Goal: Task Accomplishment & Management: Use online tool/utility

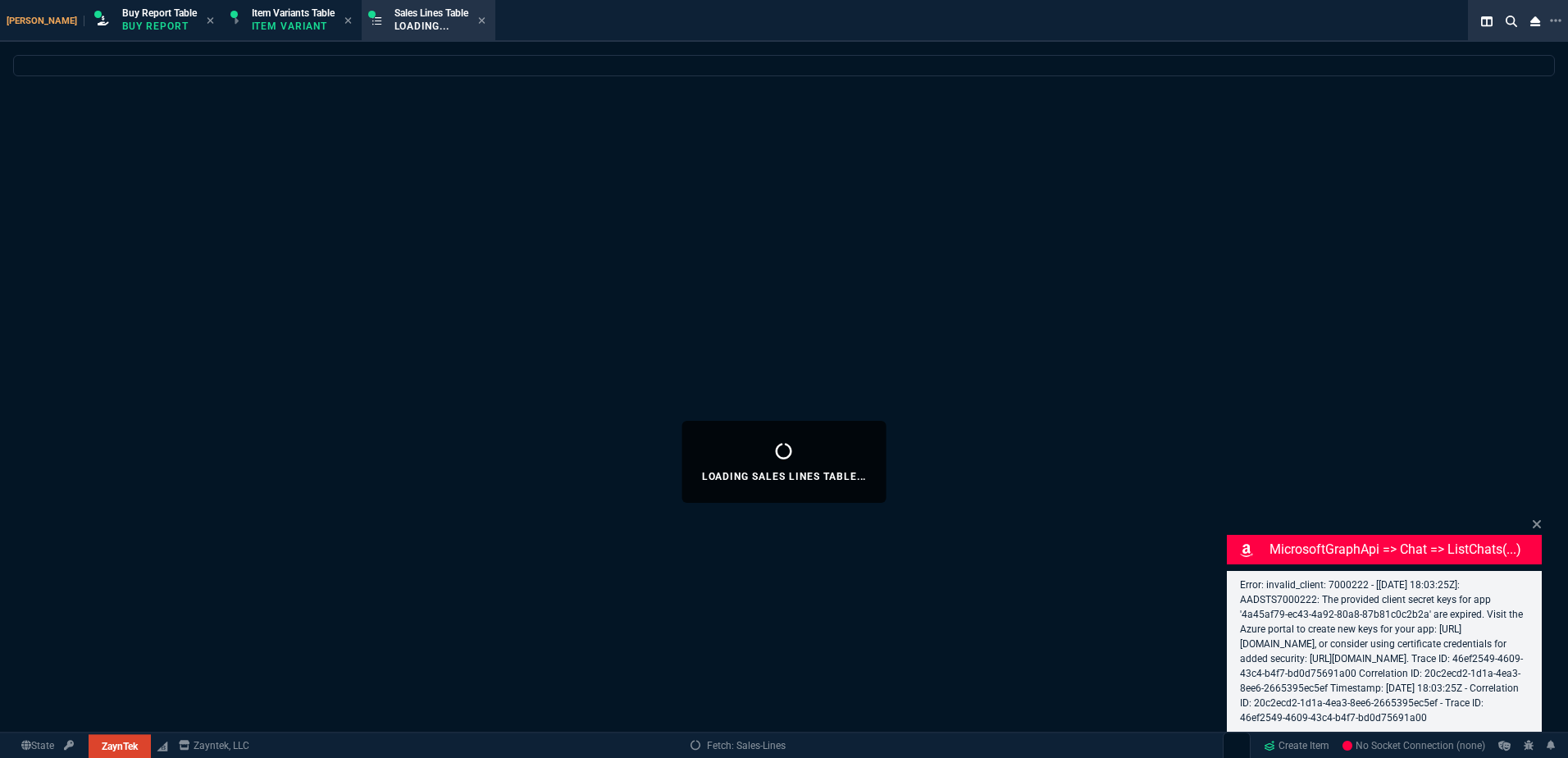
select select "1: BROV"
select select
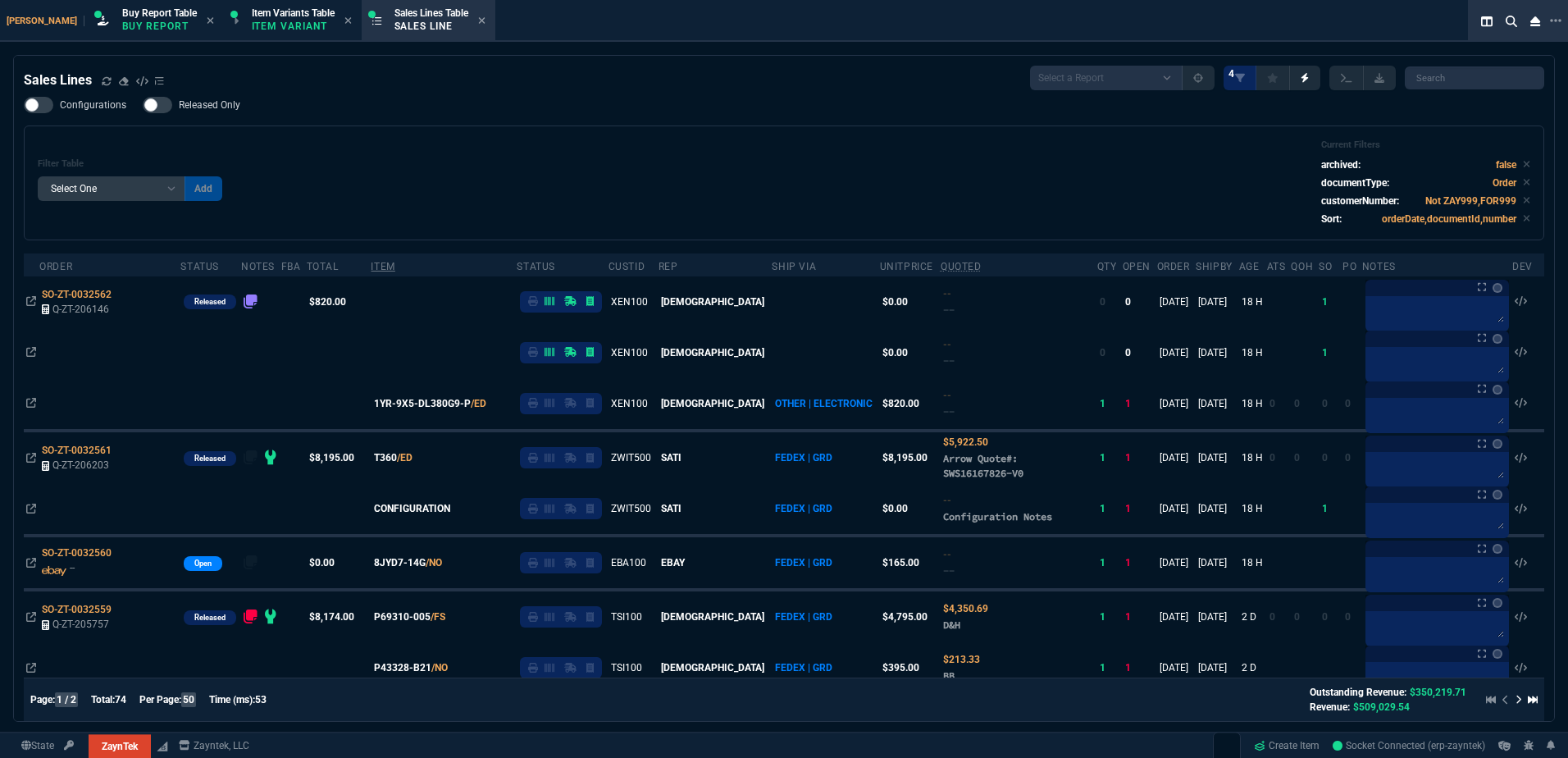
drag, startPoint x: 394, startPoint y: 271, endPoint x: 408, endPoint y: 256, distance: 20.5
click at [394, 270] on div "Item" at bounding box center [382, 266] width 24 height 13
drag, startPoint x: 419, startPoint y: 156, endPoint x: 102, endPoint y: 202, distance: 320.3
click at [420, 158] on div "Filter Table Select One Add Filter () Age () ATS () Cond (itemVariantCode) Cust…" at bounding box center [784, 183] width 1492 height 87
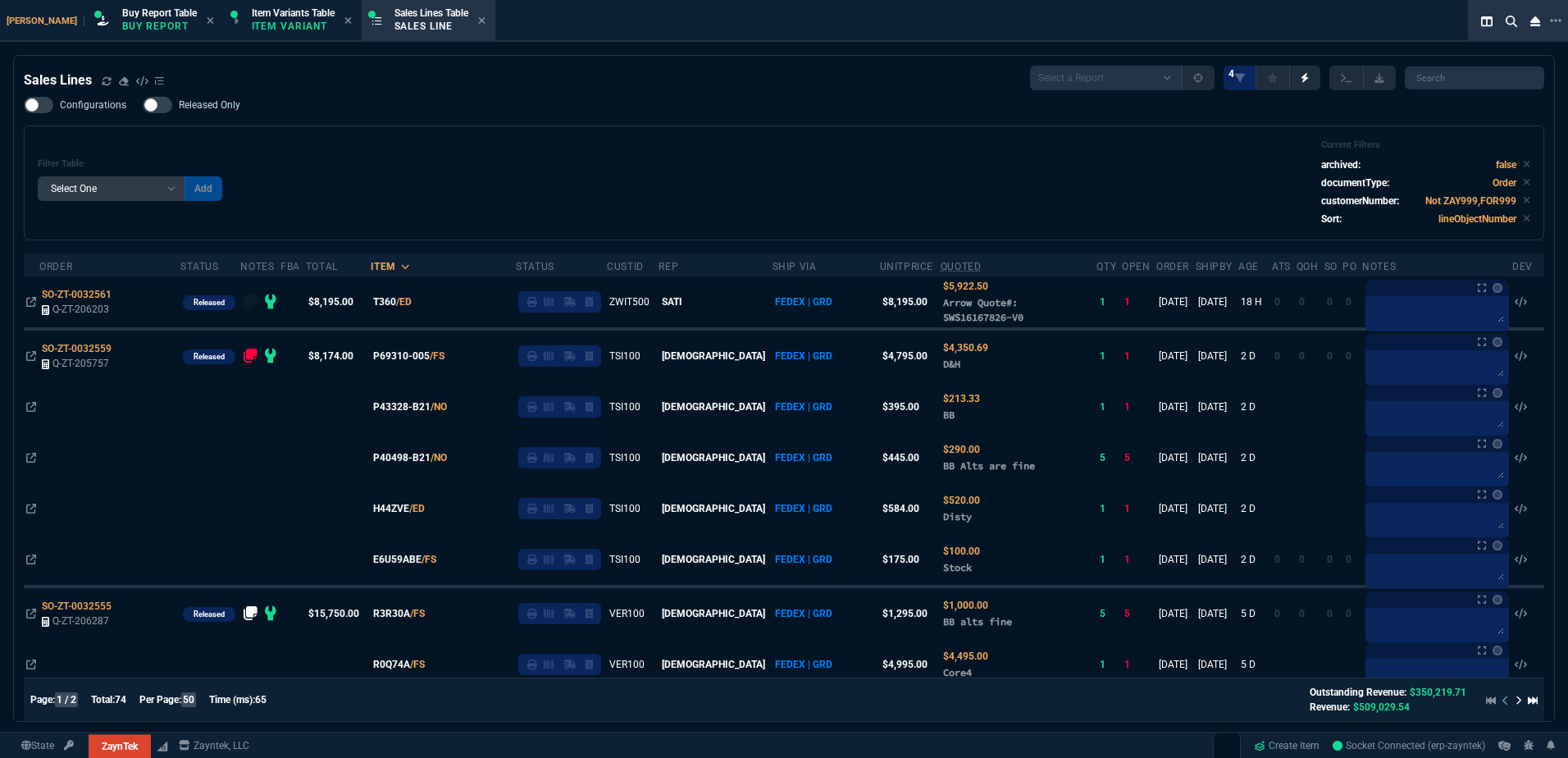
click at [504, 166] on div "Filter Table Select One Add Filter () Age () ATS () Cond (itemVariantCode) Cust…" at bounding box center [784, 183] width 1492 height 87
click at [90, 297] on span "SO-ZT-0032561" at bounding box center [77, 294] width 69 height 12
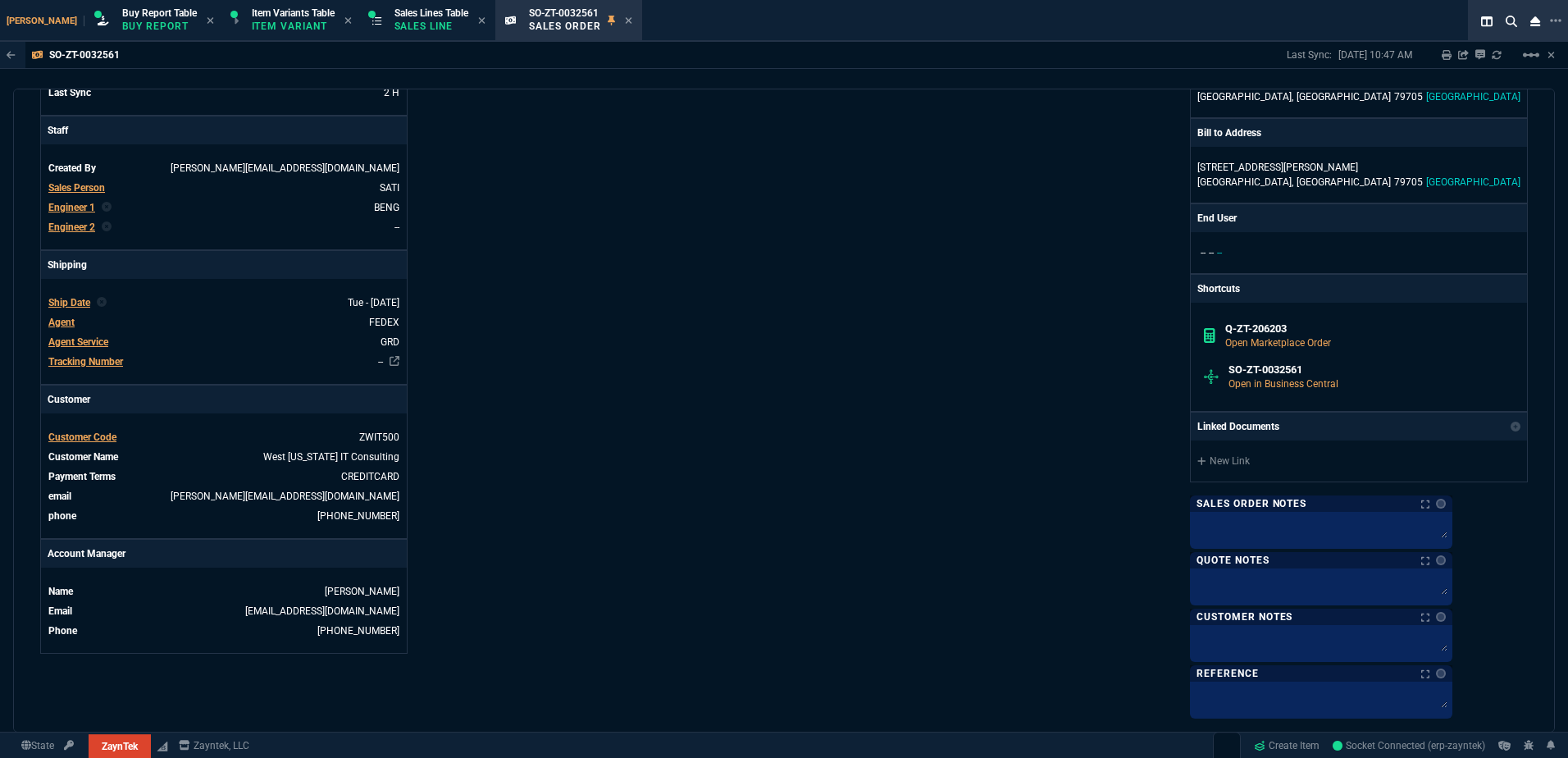
scroll to position [643, 0]
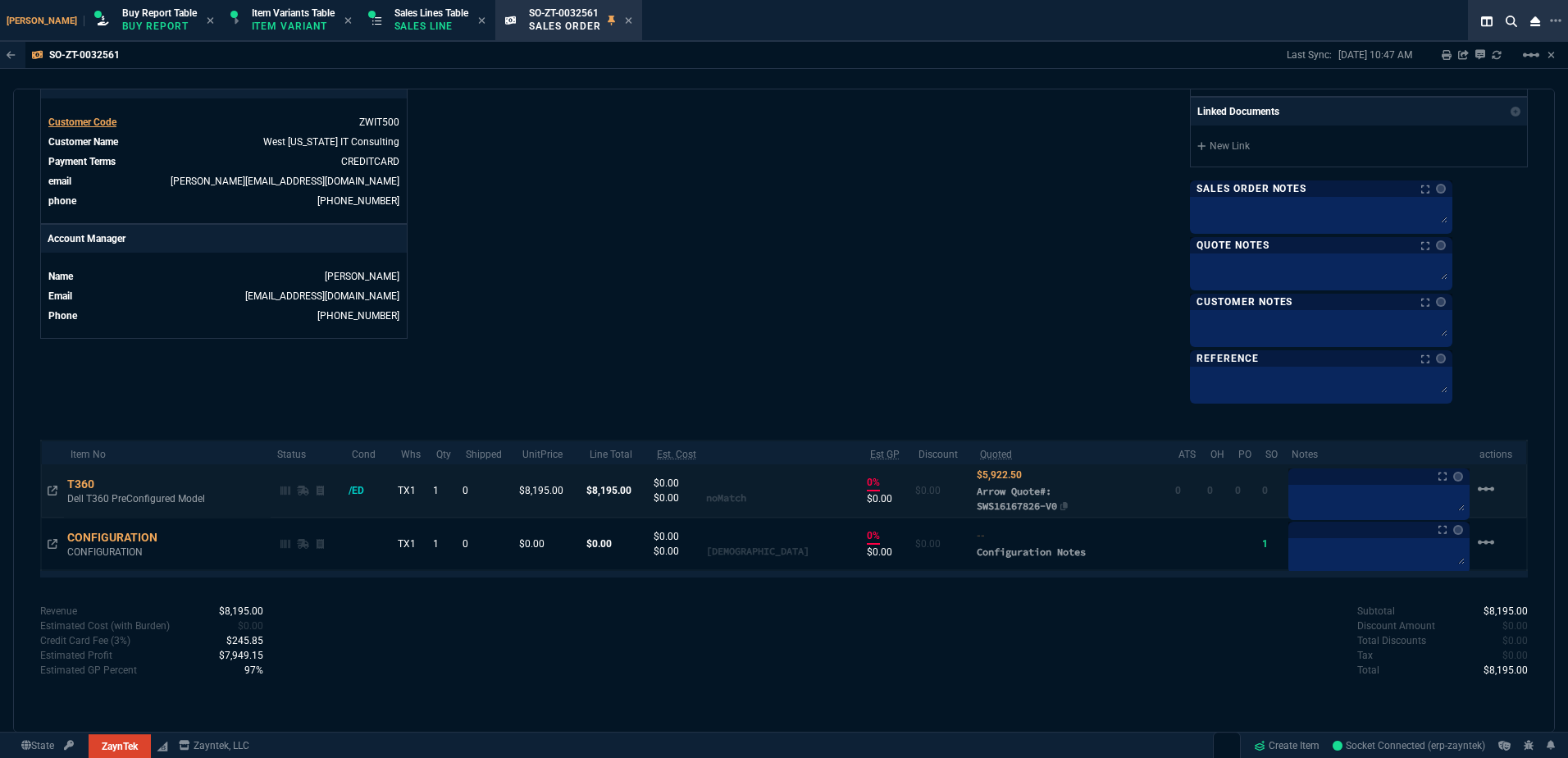
click at [1003, 509] on span "Arrow Quote#: SWS16167826-V0" at bounding box center [1017, 498] width 80 height 27
drag, startPoint x: 1003, startPoint y: 509, endPoint x: 759, endPoint y: 358, distance: 286.9
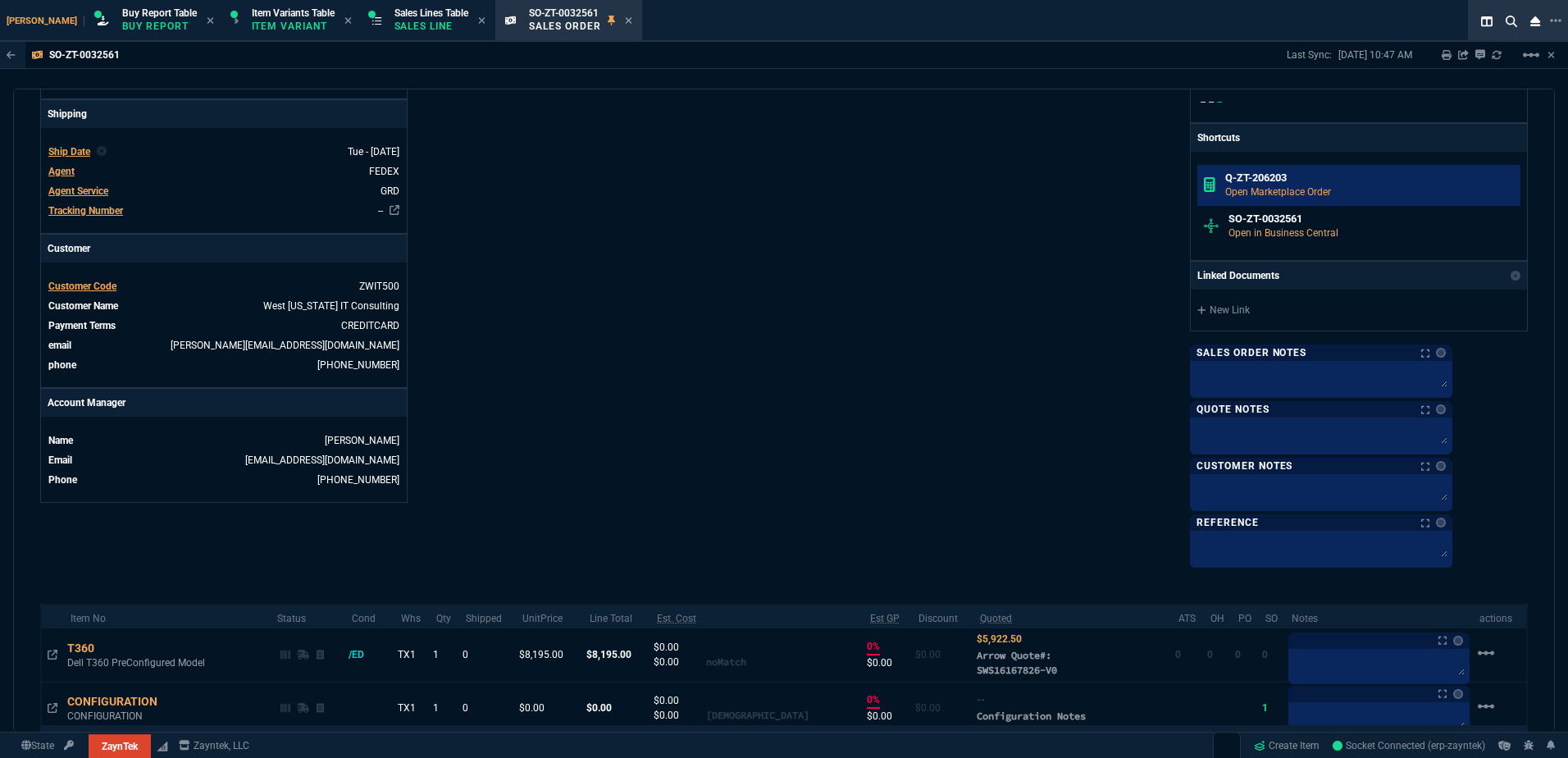
click at [1324, 183] on h6 "Q-ZT-206203" at bounding box center [1369, 178] width 289 height 13
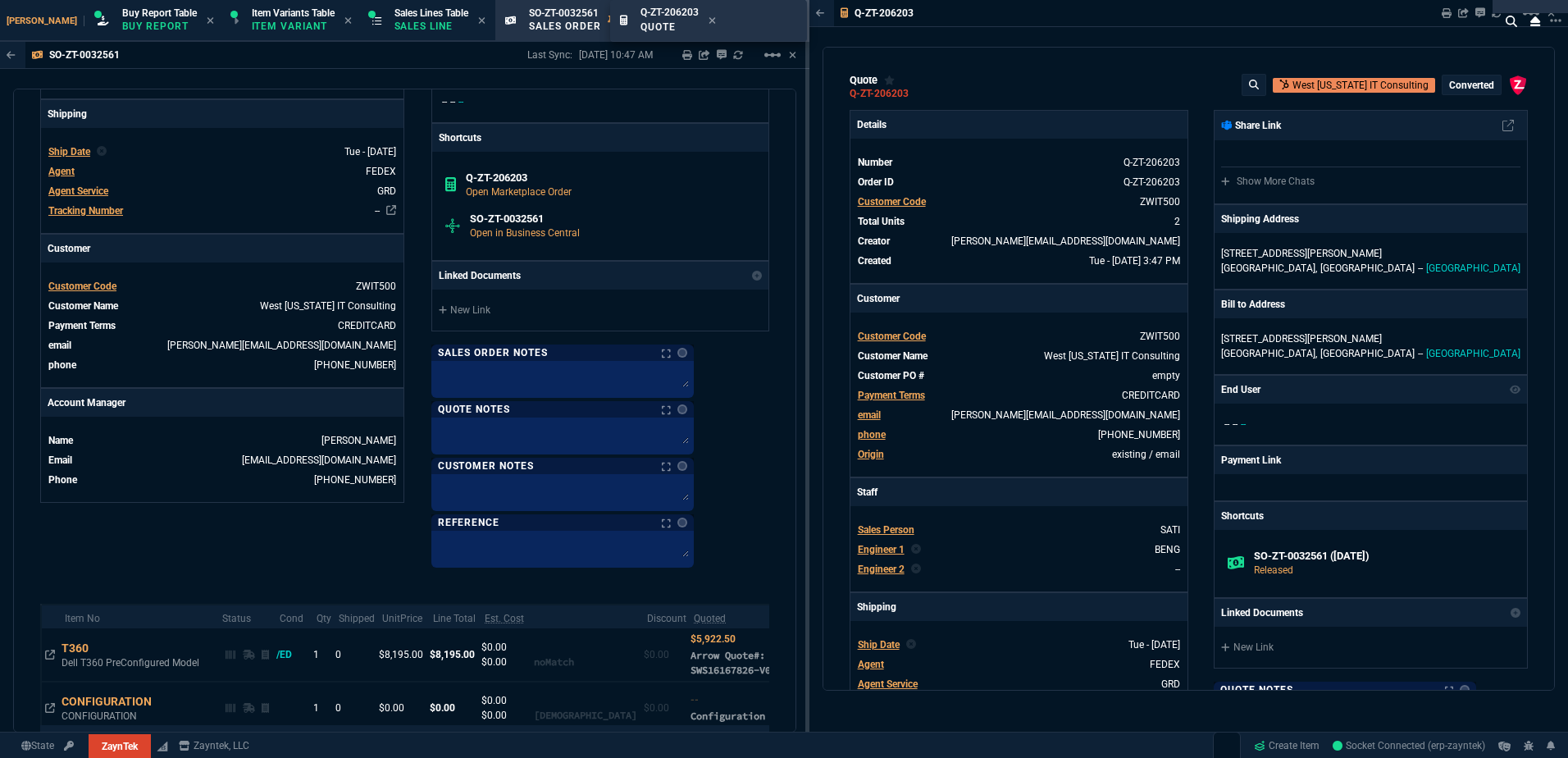
type input "28"
type input "2273"
type input "0"
type input "70"
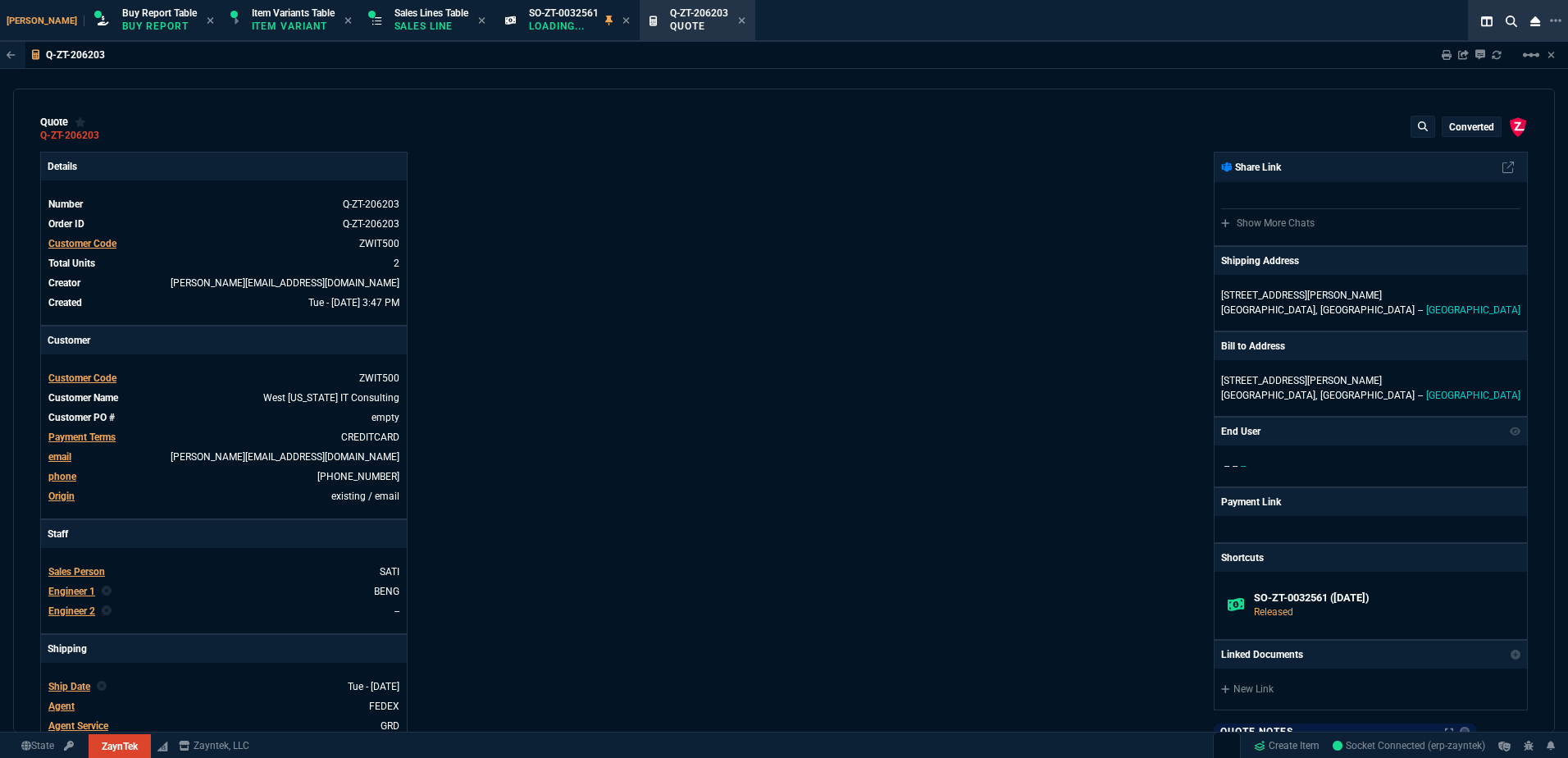
type input "28"
type input "2273"
type input "0"
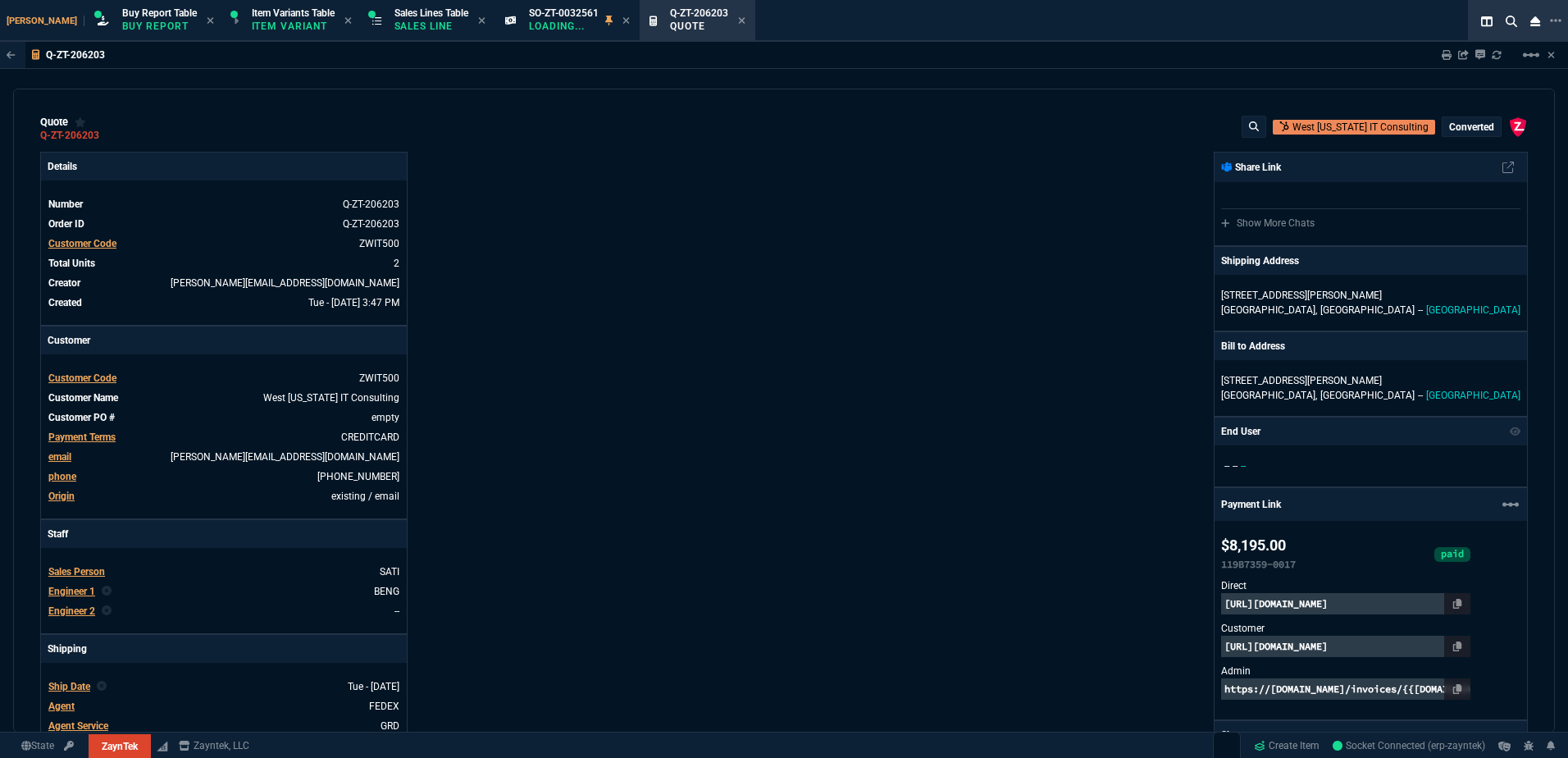
type input "70"
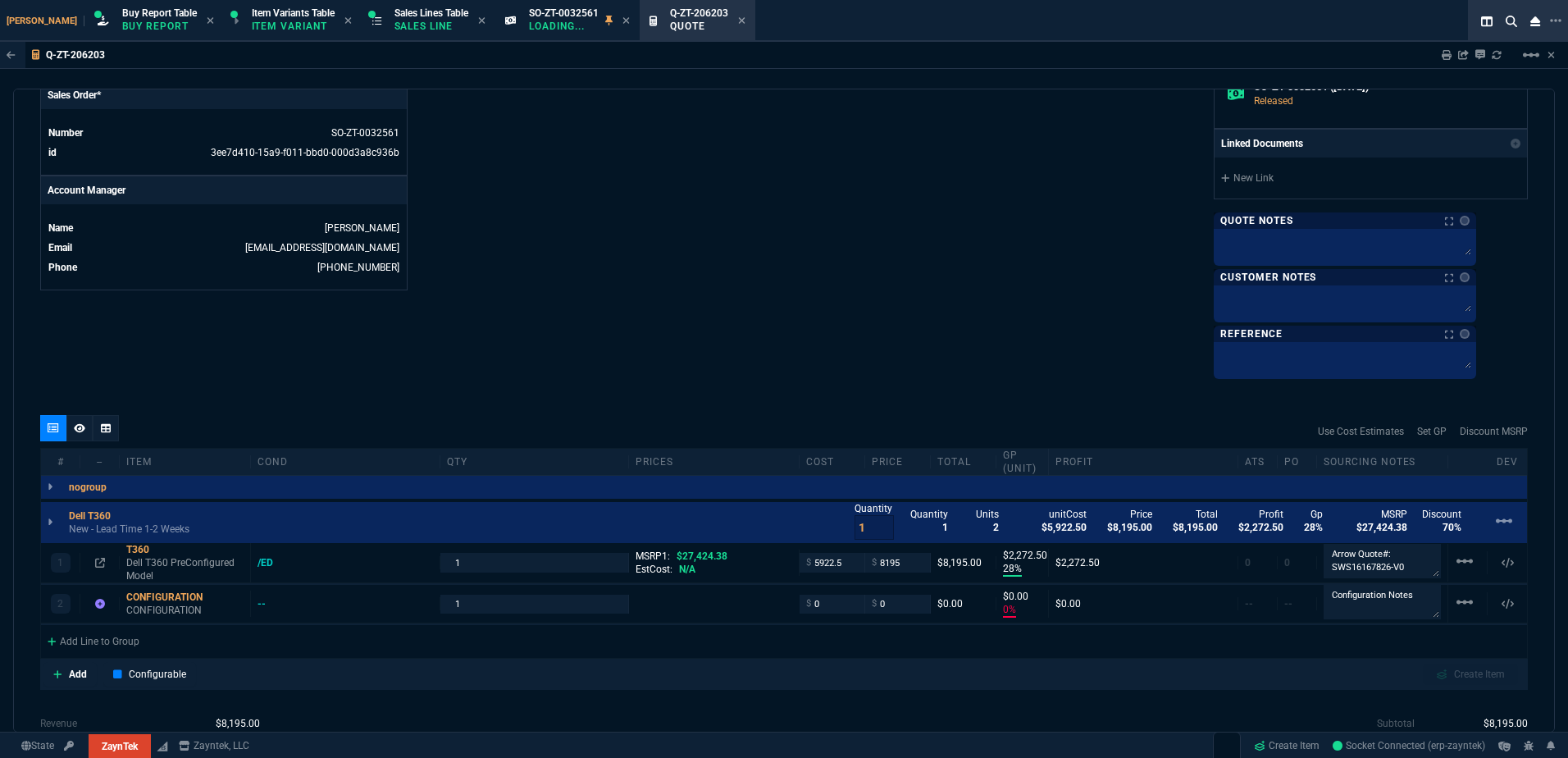
scroll to position [853, 0]
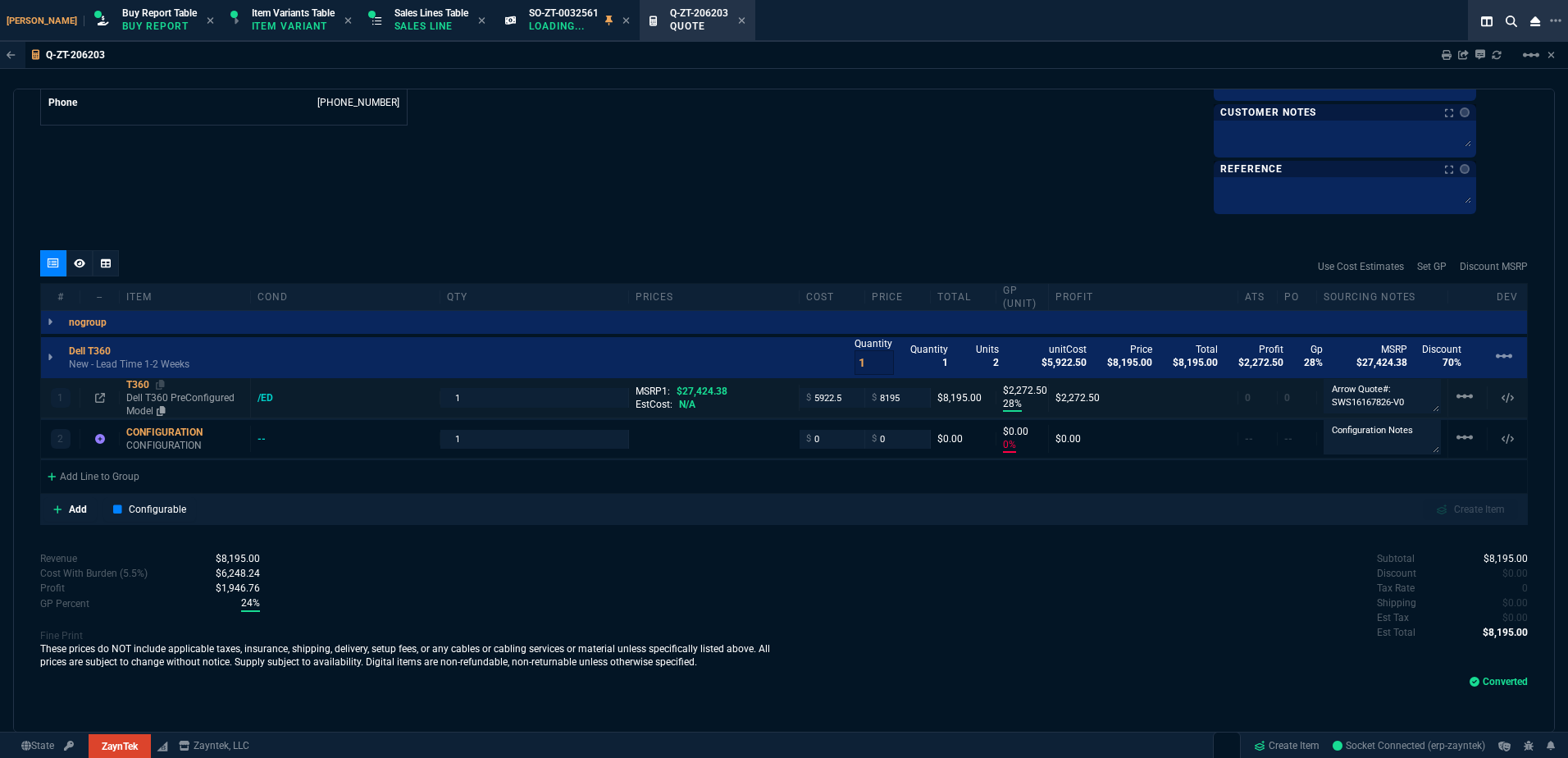
click at [141, 392] on p "Dell T360 PreConfigured Model" at bounding box center [185, 403] width 118 height 26
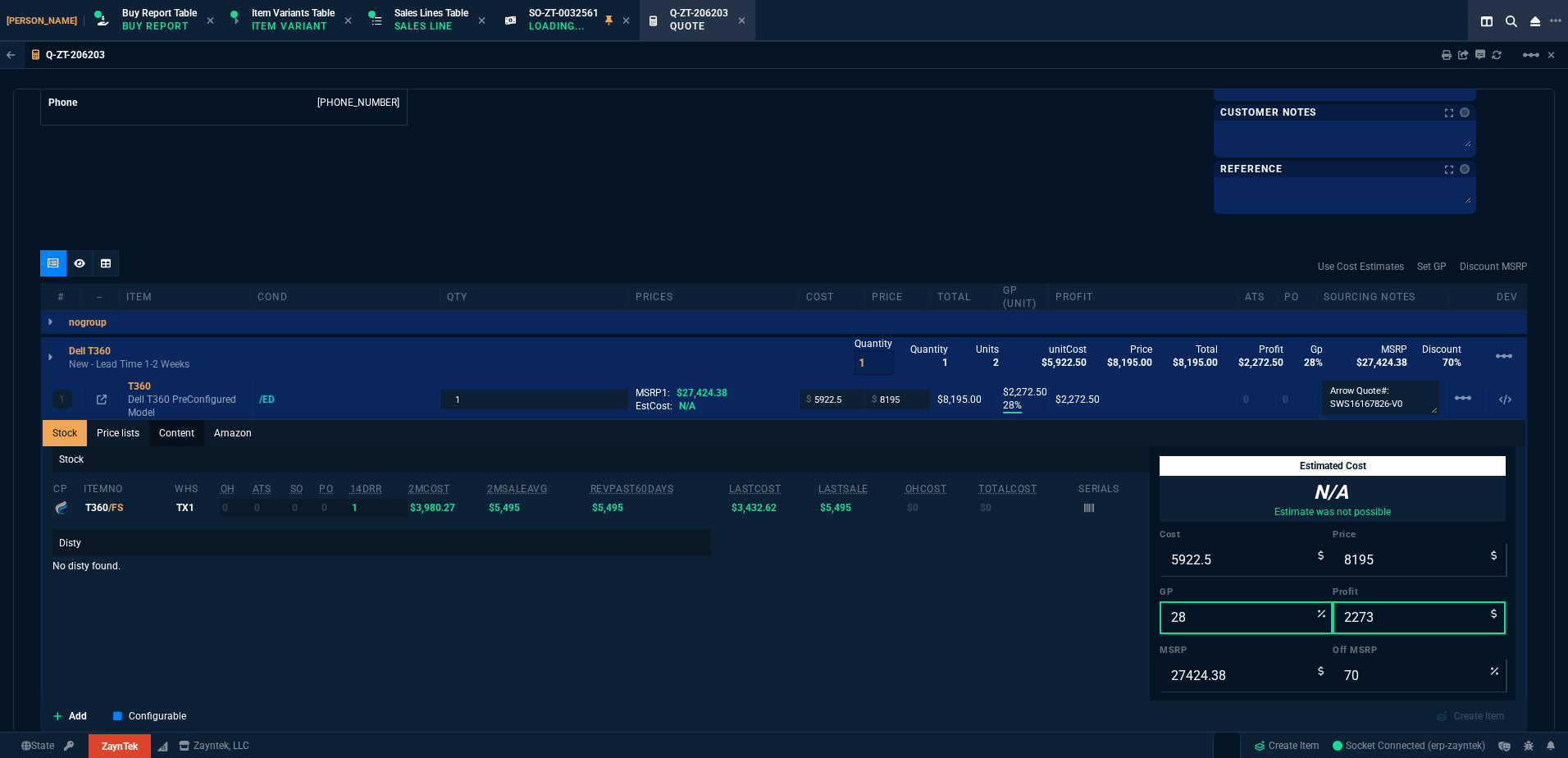
click at [174, 441] on link "Content" at bounding box center [177, 433] width 55 height 26
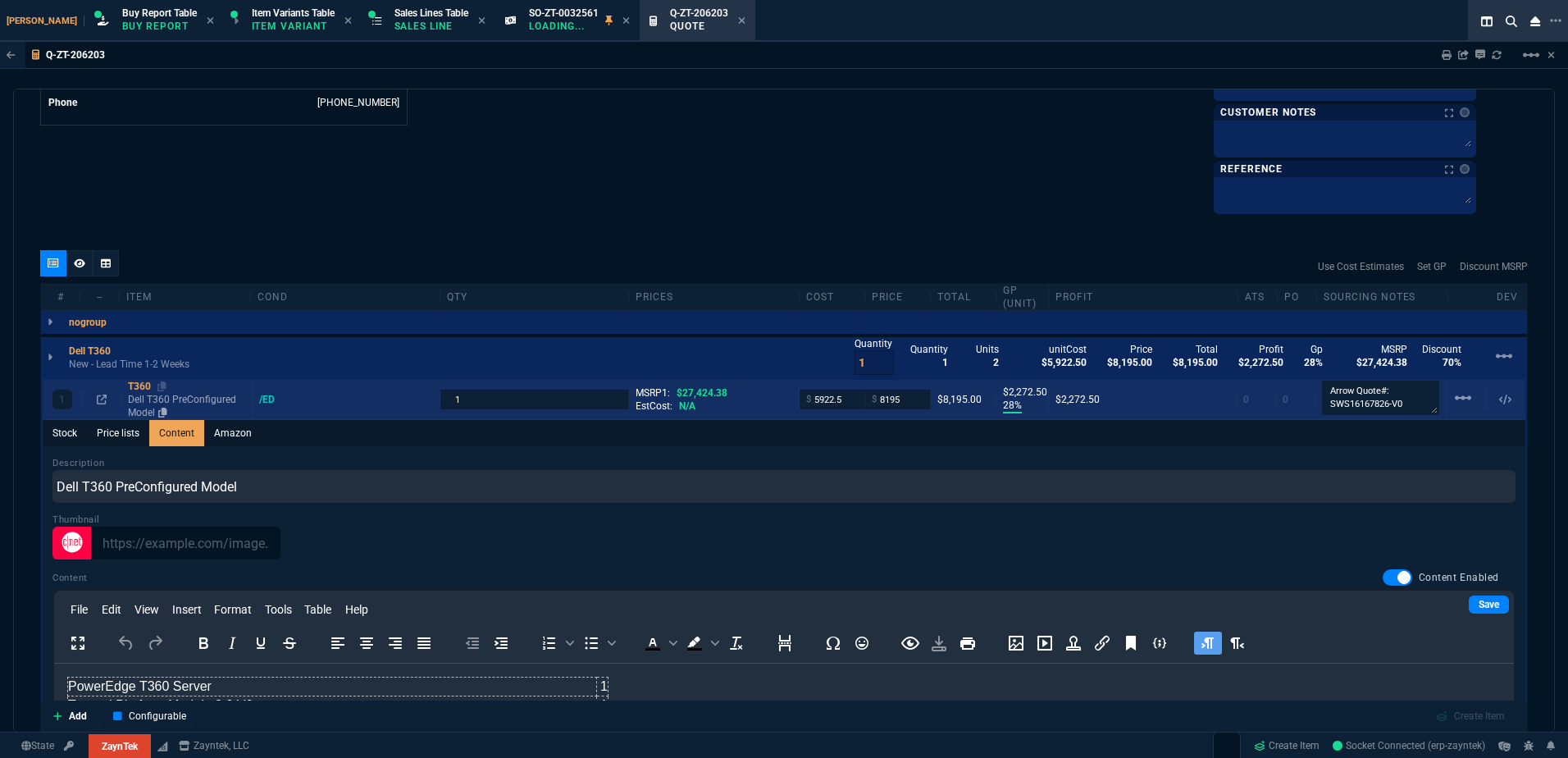
click at [139, 386] on div "T360" at bounding box center [187, 386] width 118 height 13
click at [148, 394] on p "Dell T360 PreConfigured Model" at bounding box center [187, 405] width 118 height 26
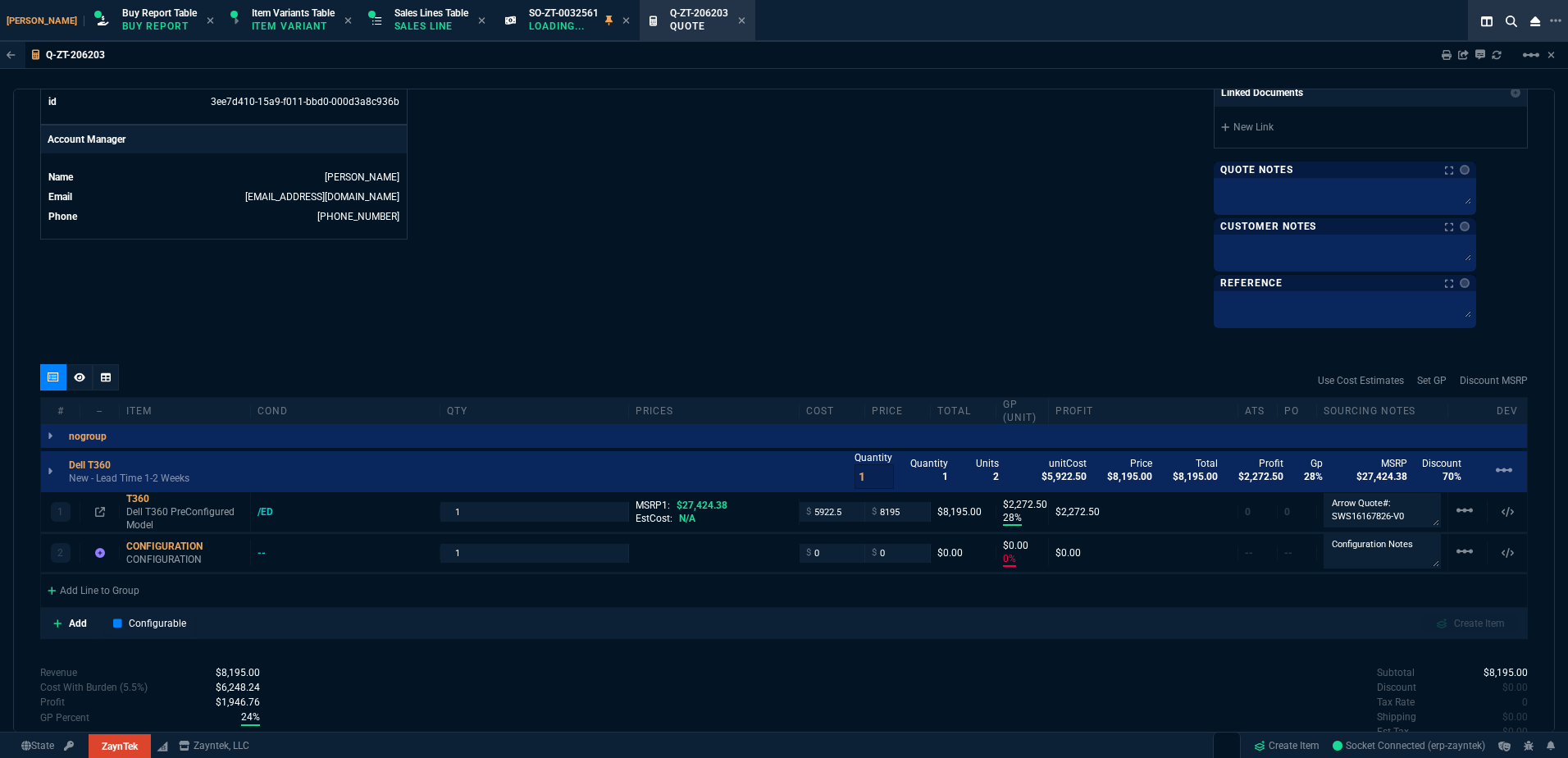
type input "28"
type input "2273"
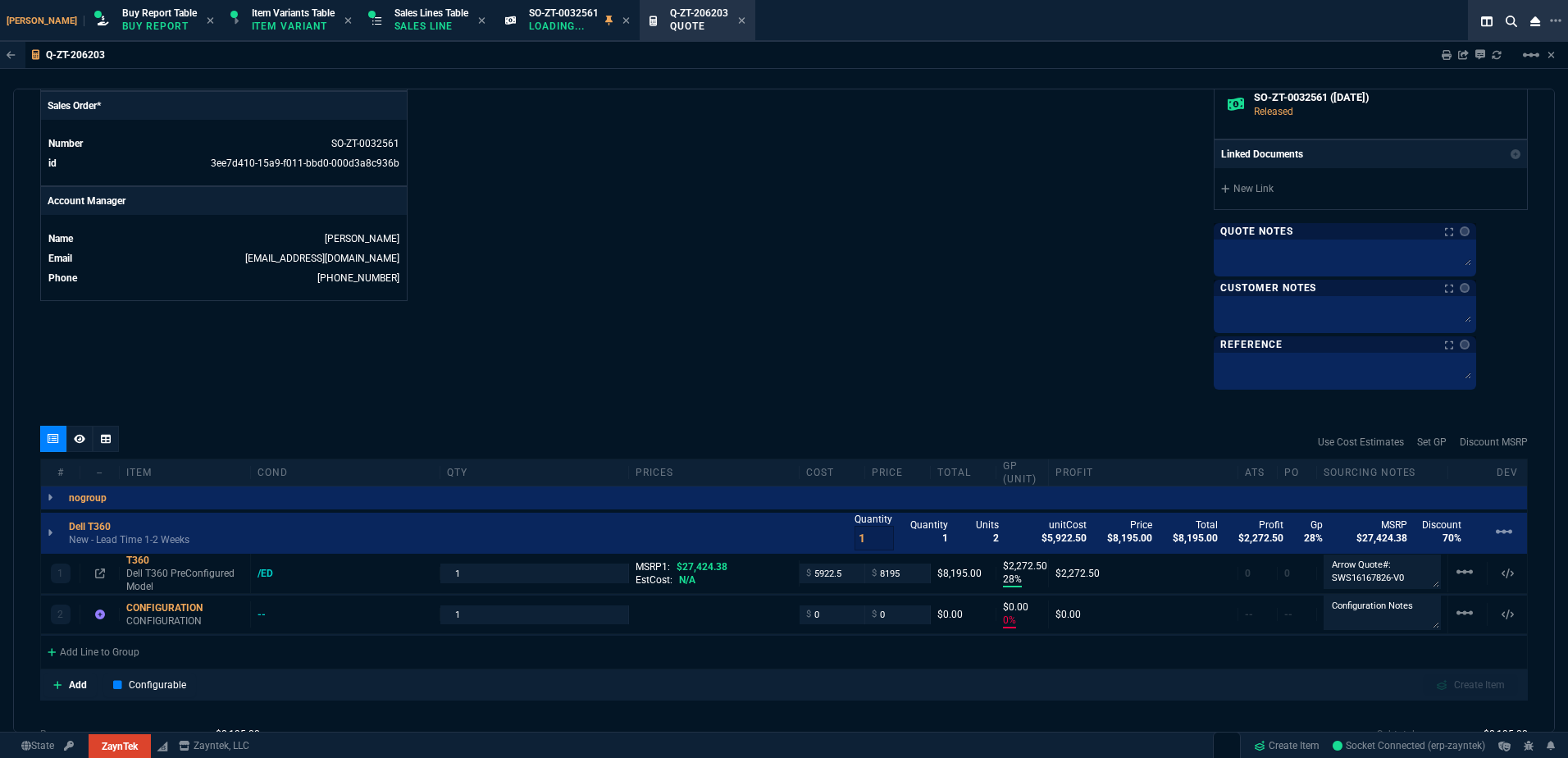
type input "70"
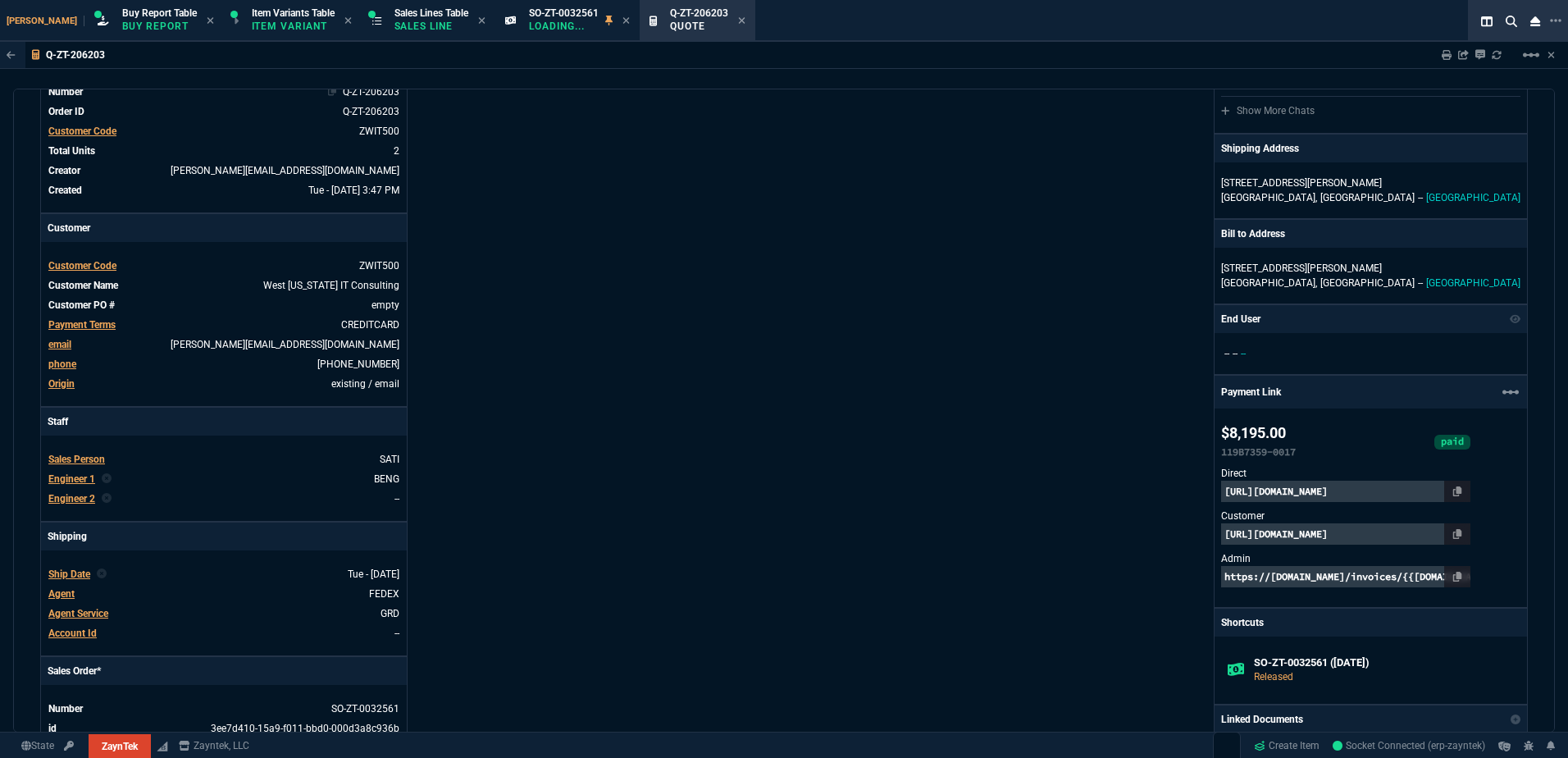
scroll to position [0, 0]
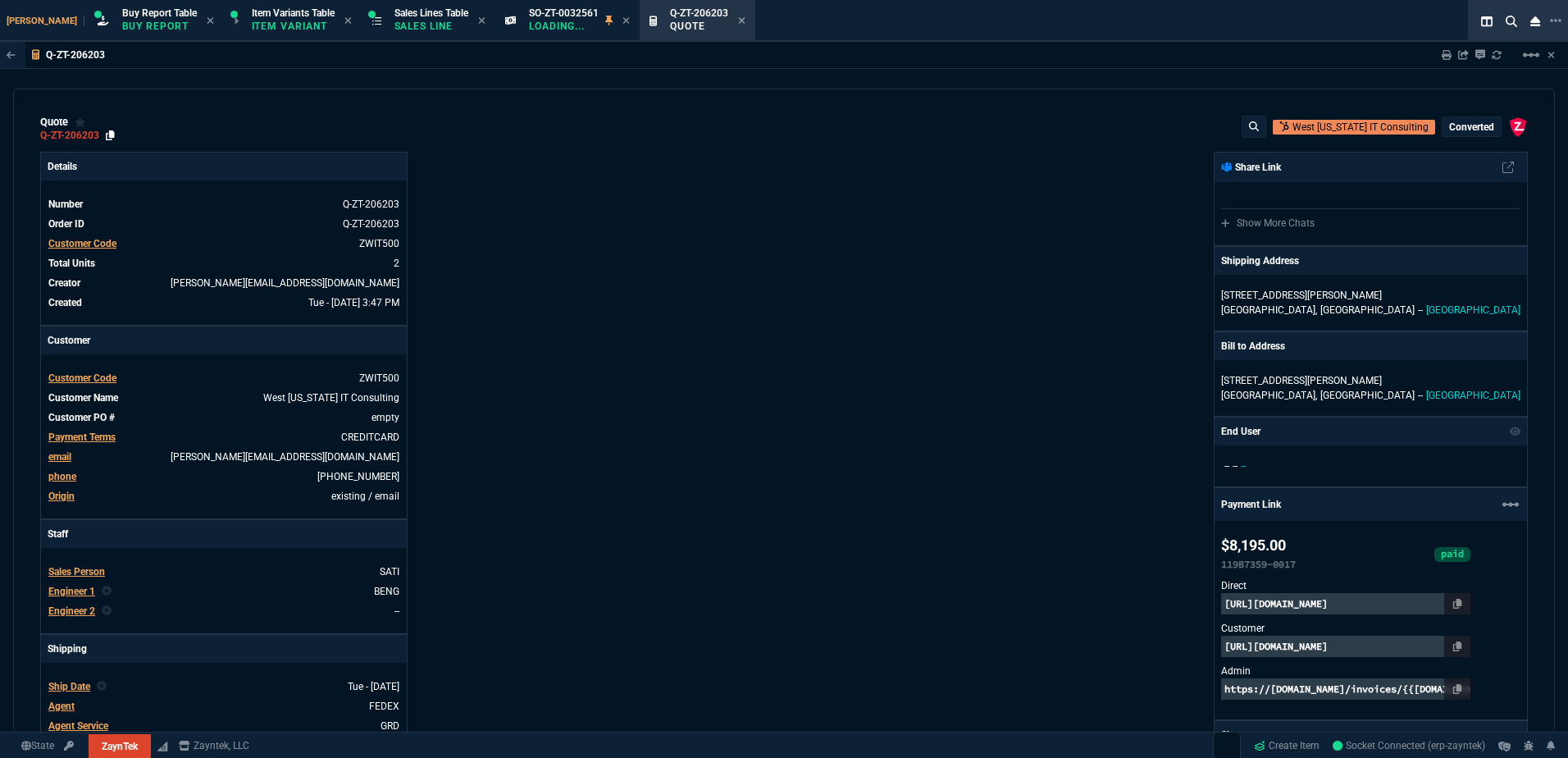
click at [104, 141] on div "Q-ZT-206203" at bounding box center [77, 135] width 75 height 13
click at [109, 138] on icon at bounding box center [110, 134] width 9 height 10
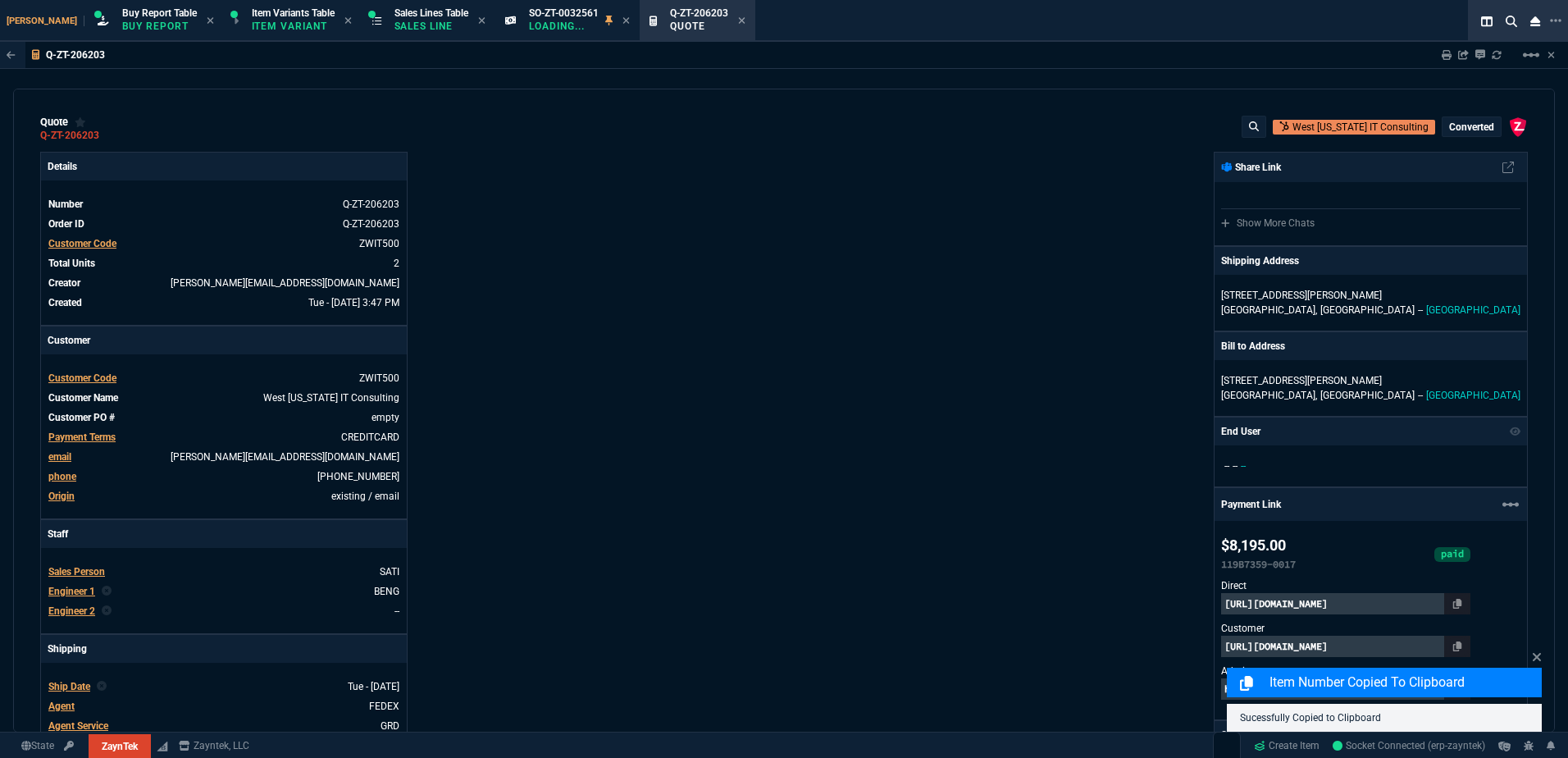
click at [700, 298] on div "Details Number Q-ZT-206203 Order ID Q-ZT-206203 Customer Code ZWIT500 Total Uni…" at bounding box center [411, 607] width 743 height 912
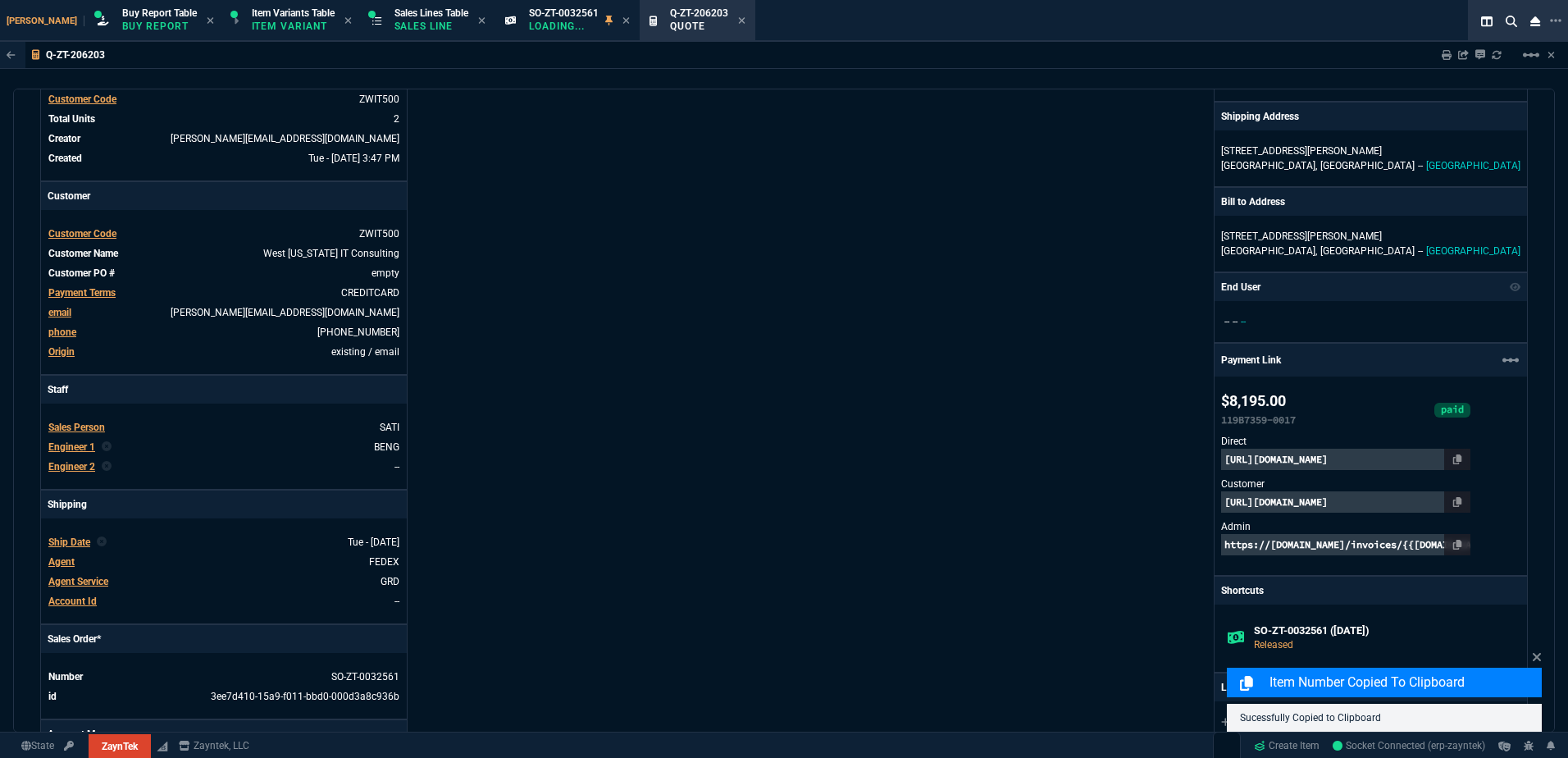
scroll to position [246, 0]
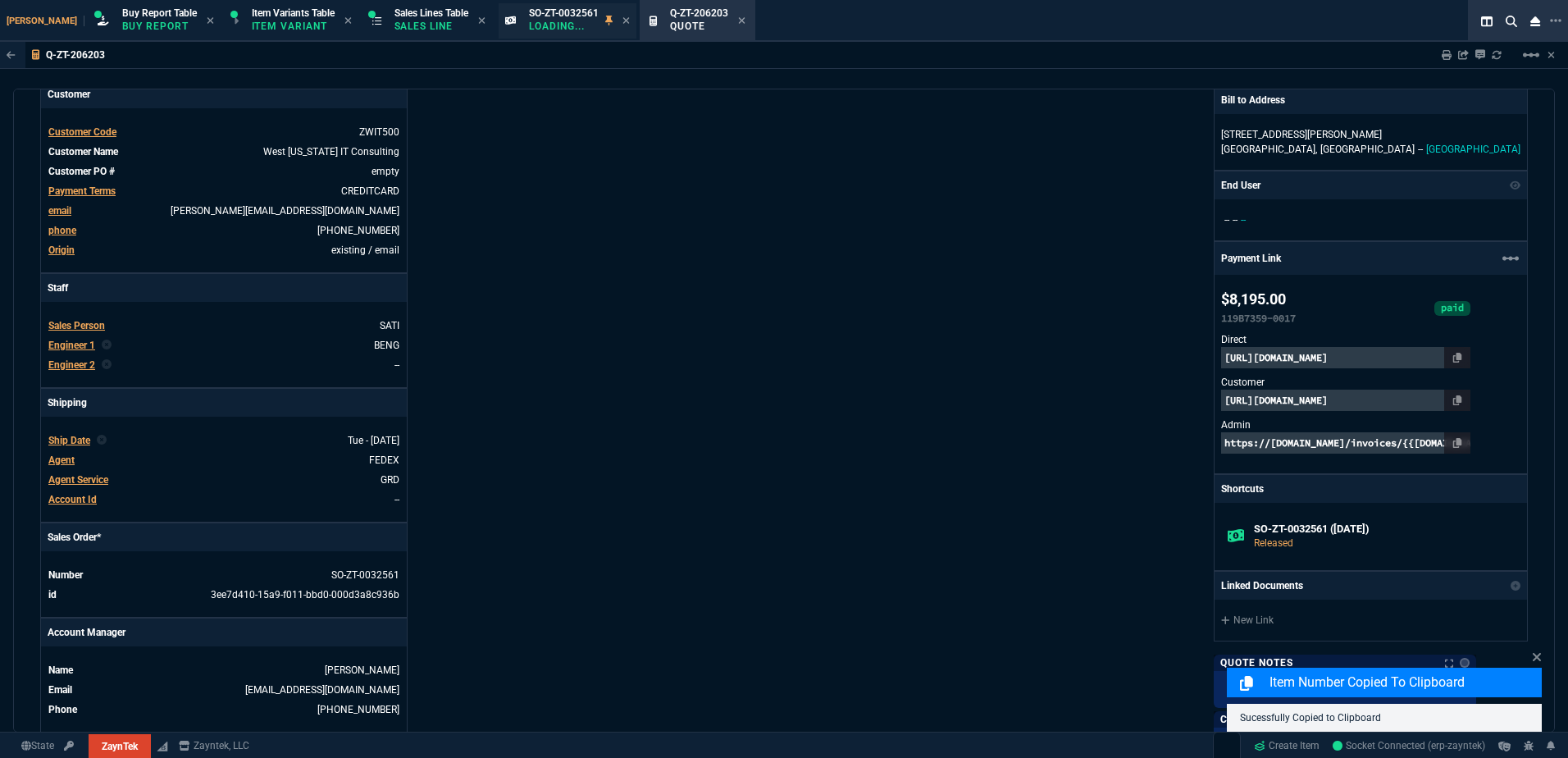
click at [540, 20] on p "Loading..." at bounding box center [564, 26] width 69 height 13
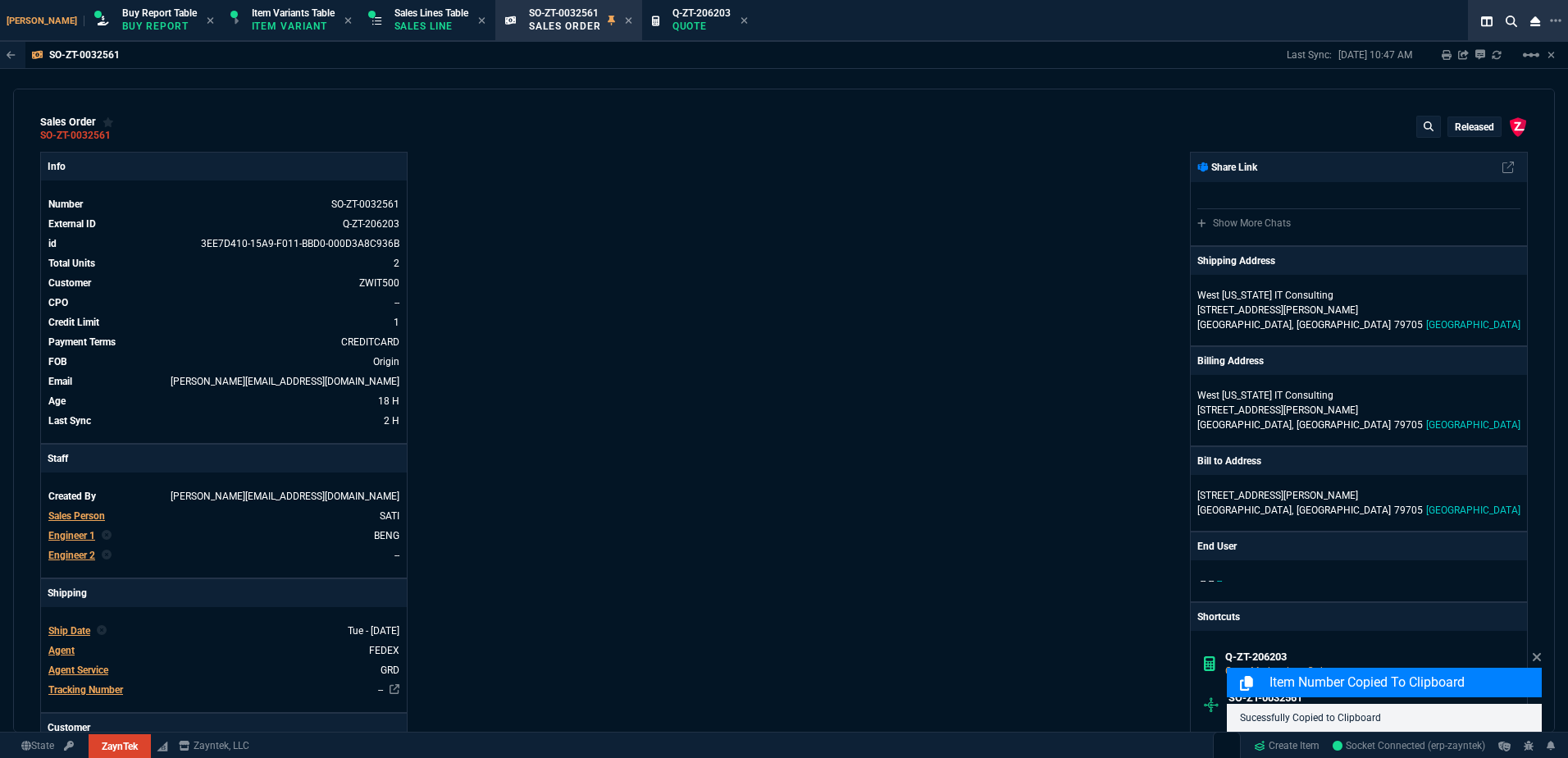
click at [741, 23] on icon at bounding box center [744, 20] width 7 height 10
click at [120, 138] on icon at bounding box center [122, 134] width 9 height 10
drag, startPoint x: 383, startPoint y: 9, endPoint x: 566, endPoint y: 29, distance: 184.1
click at [394, 9] on span "Sales Lines Table" at bounding box center [431, 12] width 74 height 12
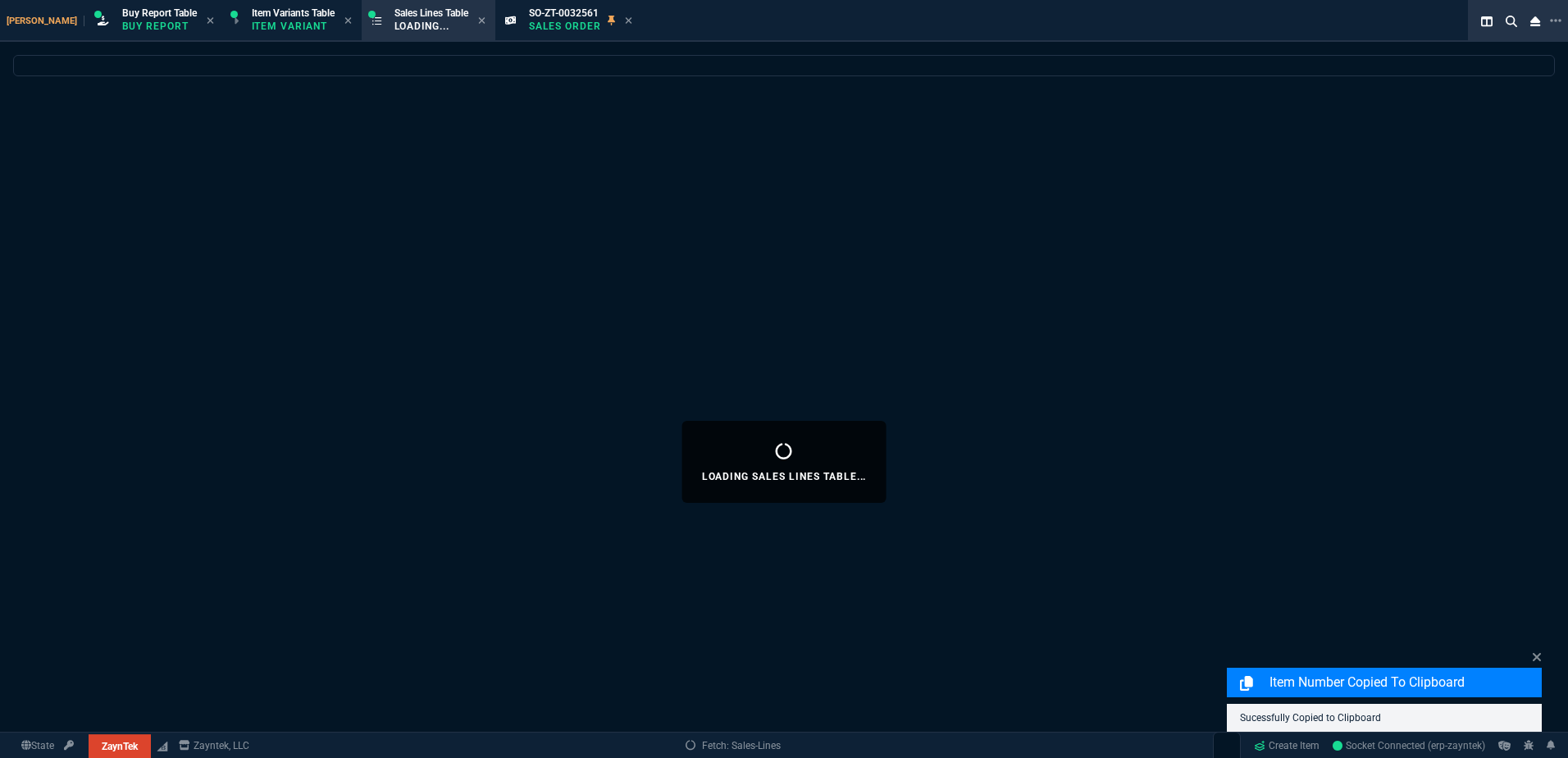
click at [625, 19] on icon at bounding box center [629, 20] width 7 height 10
select select
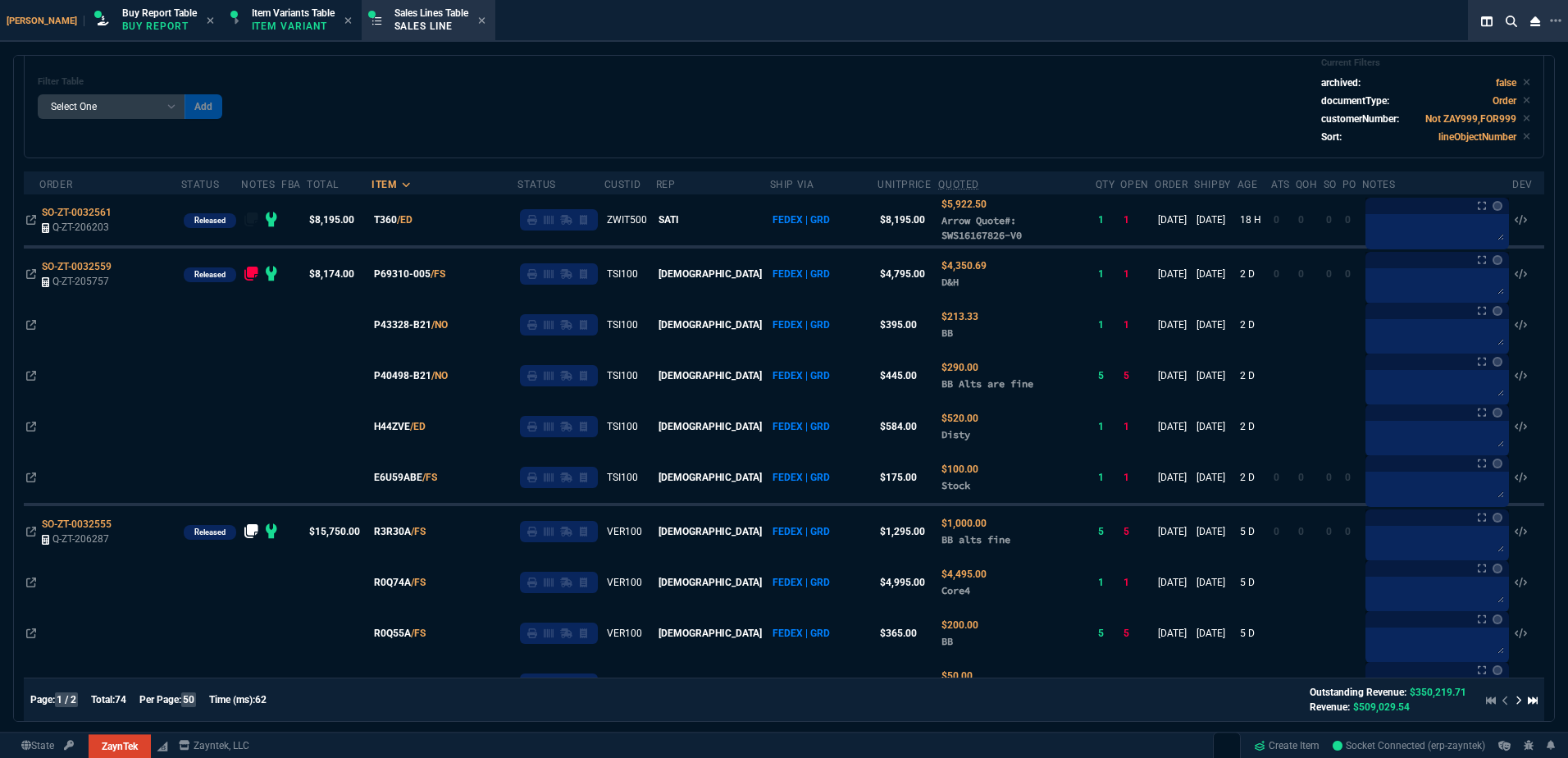
scroll to position [0, 0]
